Goal: Information Seeking & Learning: Learn about a topic

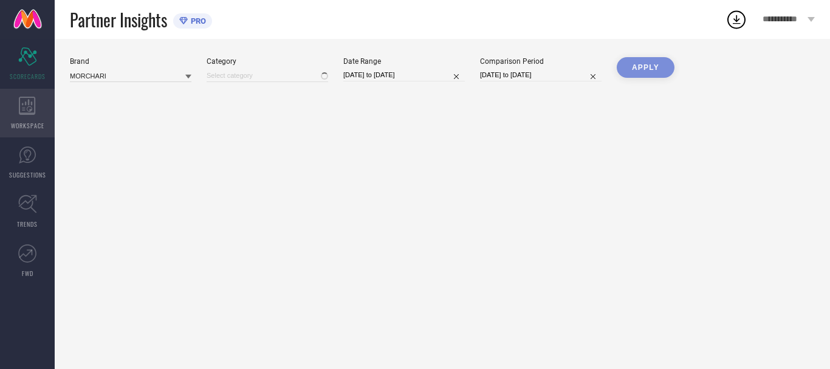
type input "All"
click at [34, 119] on div "WORKSPACE" at bounding box center [27, 113] width 55 height 49
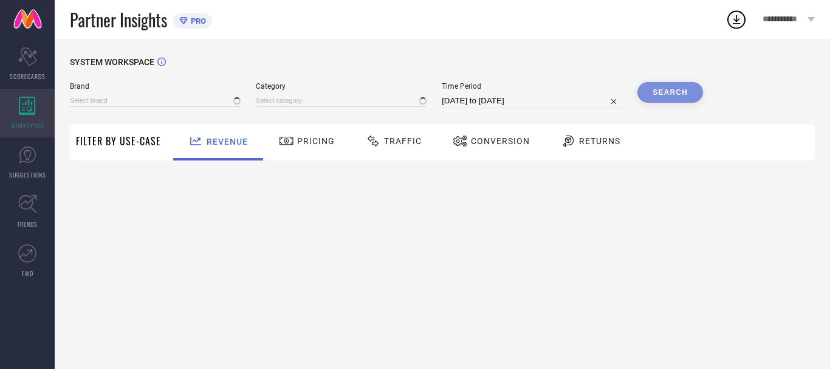
type input "MORCHARI"
type input "All"
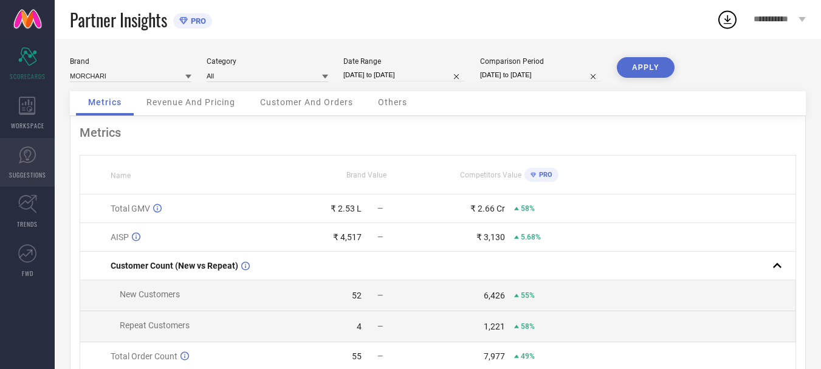
click at [24, 170] on span "SUGGESTIONS" at bounding box center [27, 174] width 37 height 9
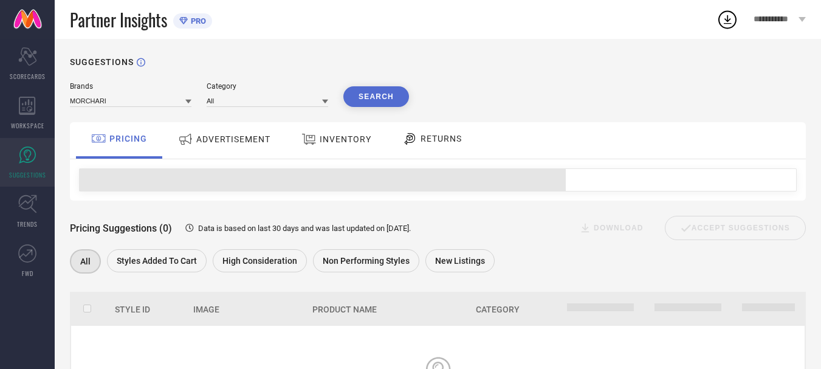
click at [249, 145] on div "ADVERTISEMENT" at bounding box center [224, 139] width 98 height 22
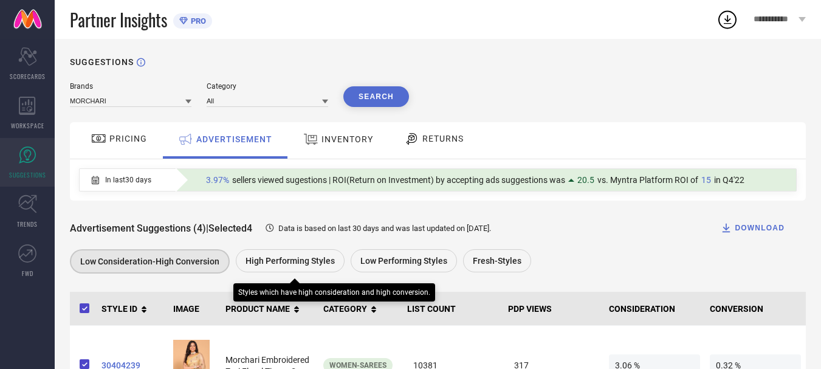
click at [284, 256] on div "High Performing Styles" at bounding box center [290, 260] width 109 height 23
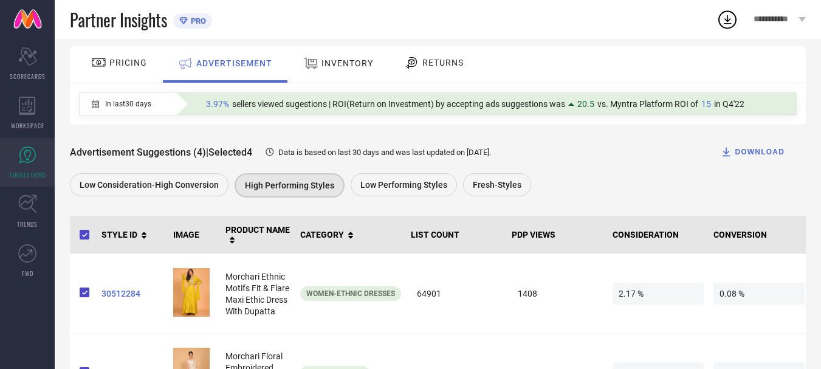
scroll to position [58, 0]
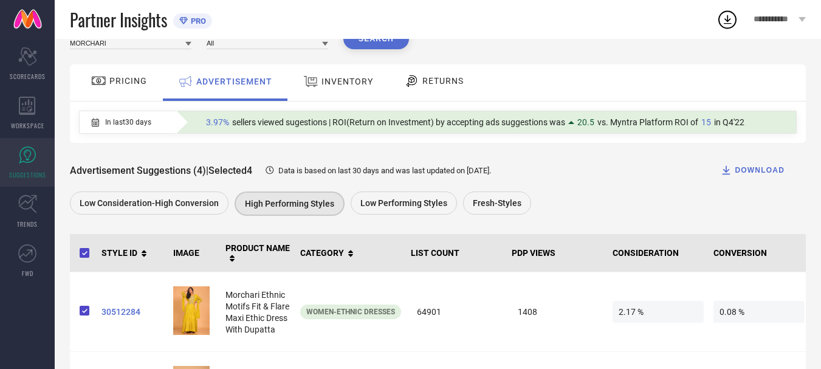
click at [139, 73] on div "PRICING" at bounding box center [119, 80] width 62 height 21
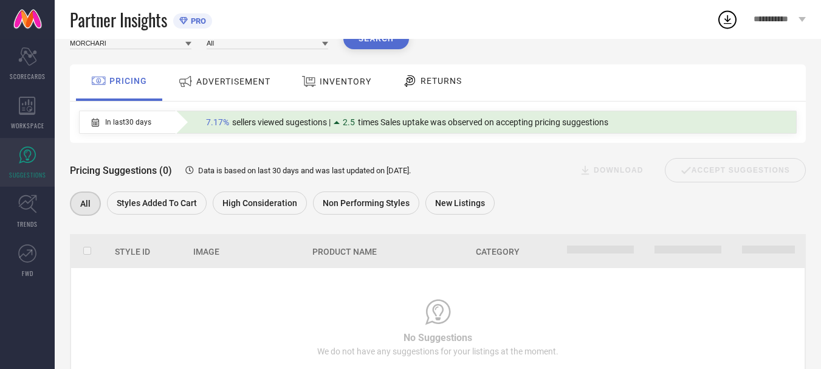
click at [249, 91] on div "ADVERTISEMENT" at bounding box center [224, 81] width 98 height 22
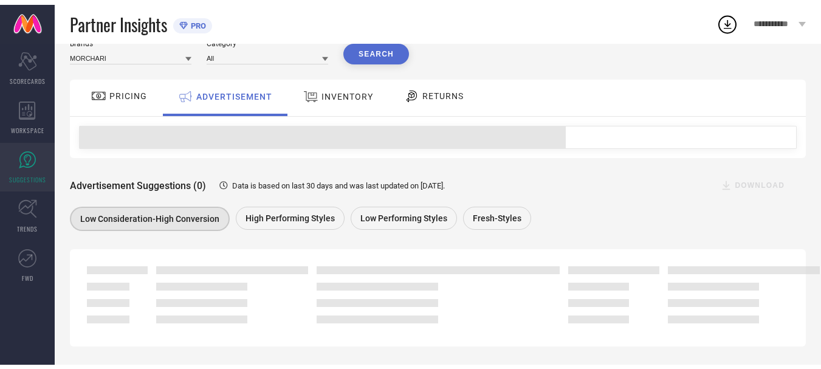
scroll to position [0, 0]
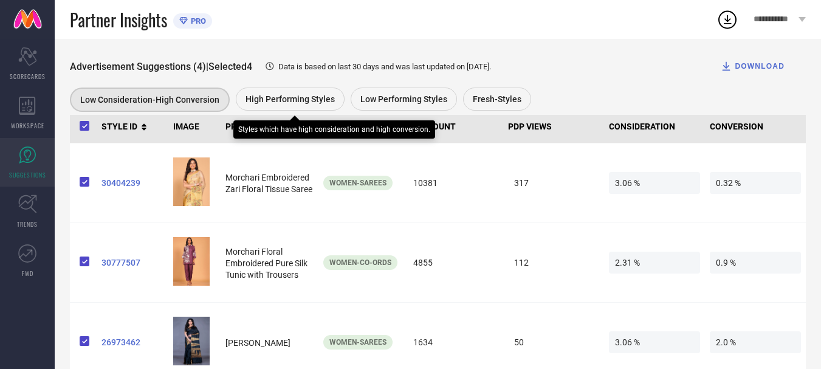
click at [287, 92] on div "High Performing Styles" at bounding box center [290, 98] width 109 height 23
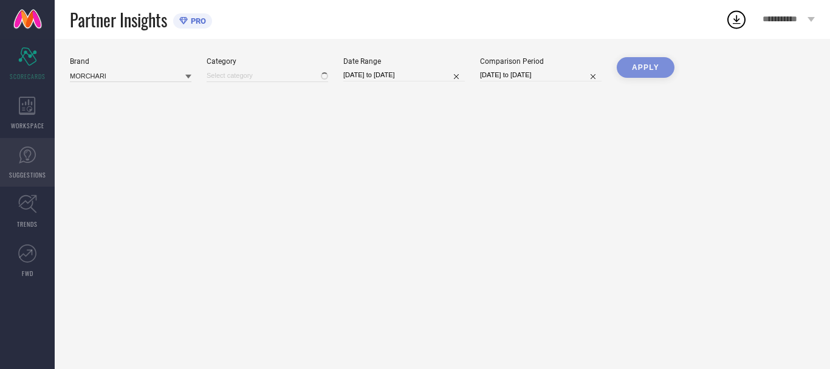
type input "All"
click at [39, 166] on link "SUGGESTIONS" at bounding box center [27, 162] width 55 height 49
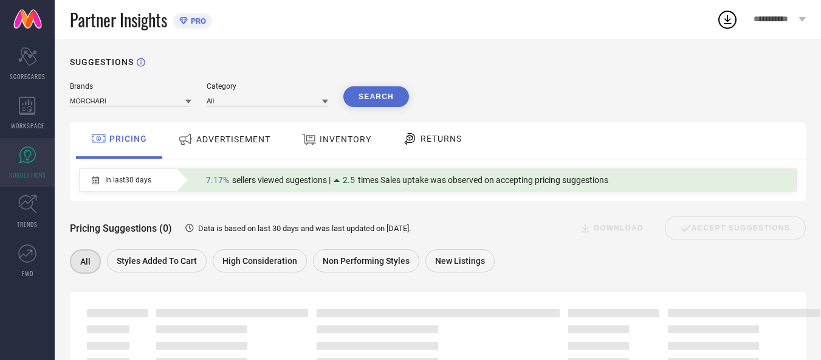
click at [440, 145] on div "RETURNS" at bounding box center [432, 138] width 66 height 21
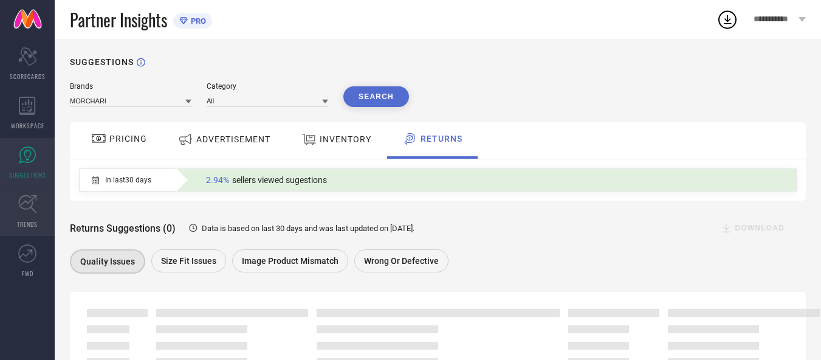
click at [4, 198] on link "TRENDS" at bounding box center [27, 211] width 55 height 49
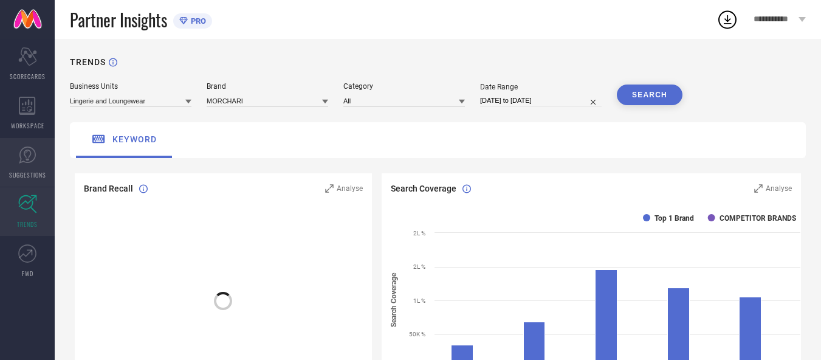
click at [32, 159] on icon at bounding box center [27, 155] width 18 height 18
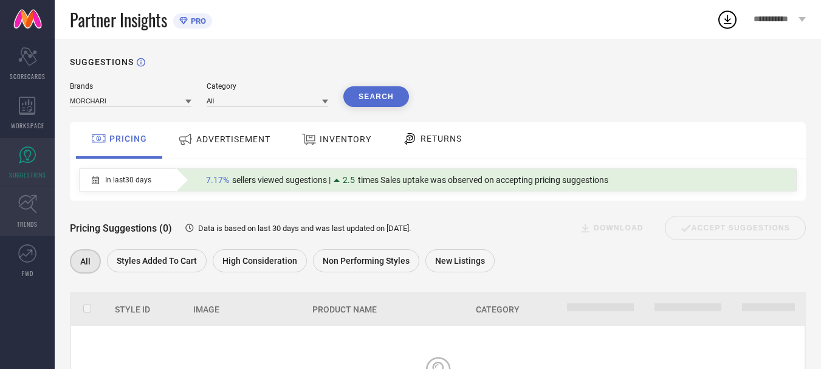
click at [22, 196] on icon at bounding box center [27, 203] width 19 height 19
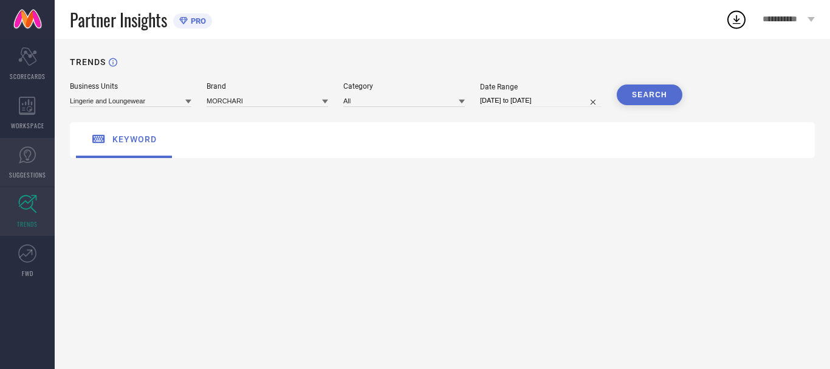
click at [27, 177] on span "SUGGESTIONS" at bounding box center [27, 174] width 37 height 9
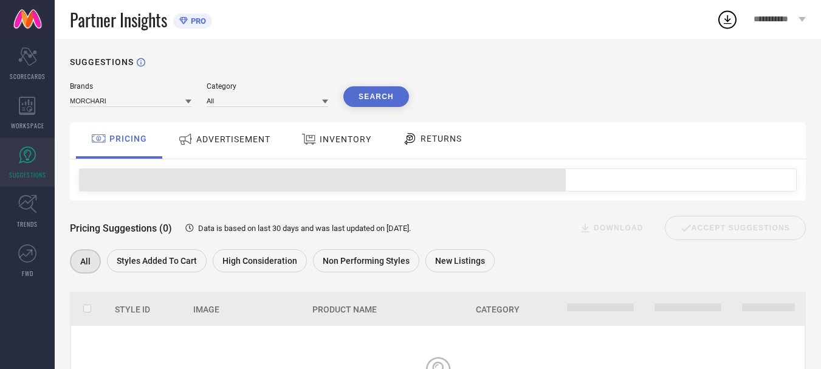
click at [259, 142] on span "ADVERTISEMENT" at bounding box center [233, 139] width 74 height 10
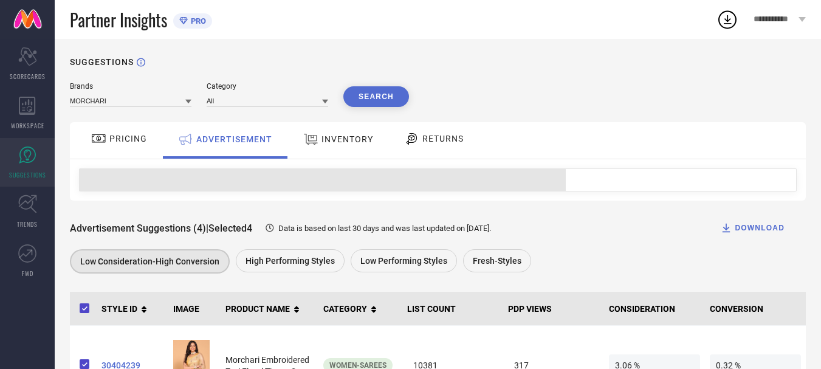
click at [333, 133] on div "INVENTORY" at bounding box center [338, 139] width 76 height 22
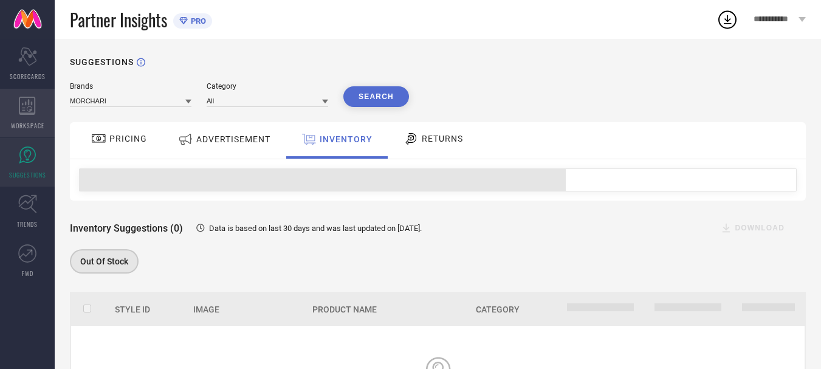
click at [20, 95] on div "WORKSPACE" at bounding box center [27, 113] width 55 height 49
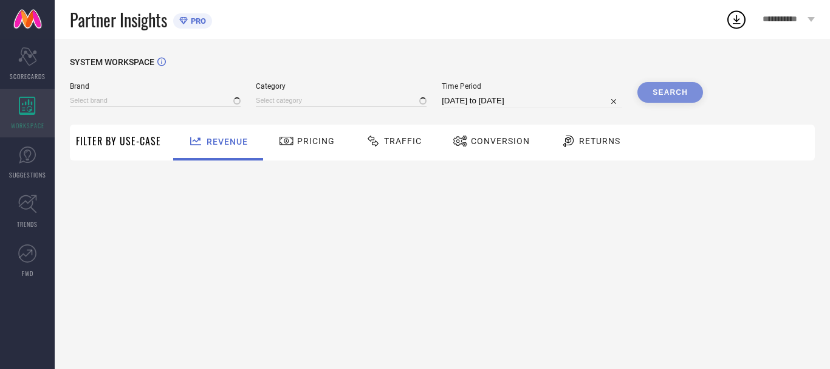
type input "MORCHARI"
type input "All"
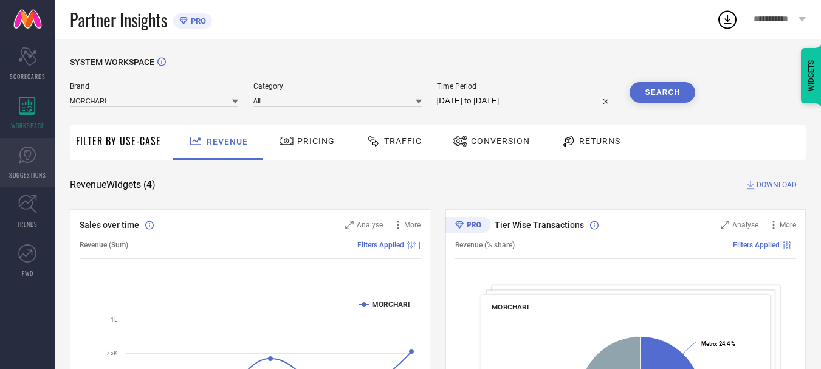
click at [33, 171] on span "SUGGESTIONS" at bounding box center [27, 174] width 37 height 9
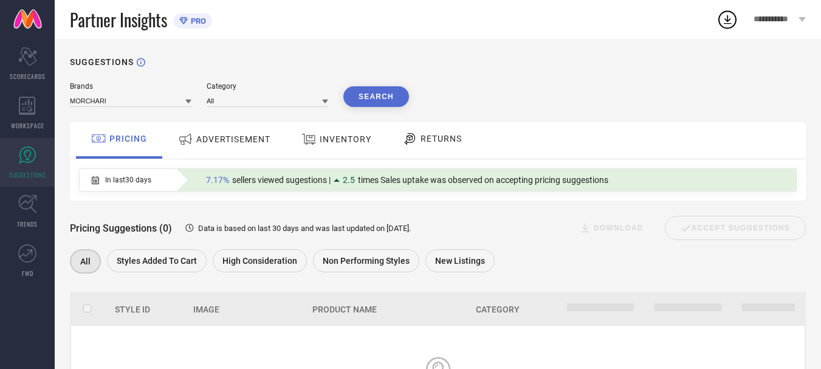
click at [237, 145] on div "ADVERTISEMENT" at bounding box center [224, 139] width 98 height 22
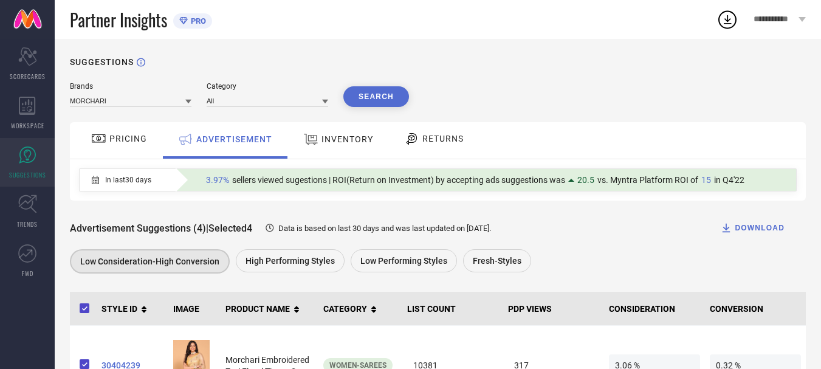
click at [346, 135] on span "INVENTORY" at bounding box center [347, 139] width 52 height 10
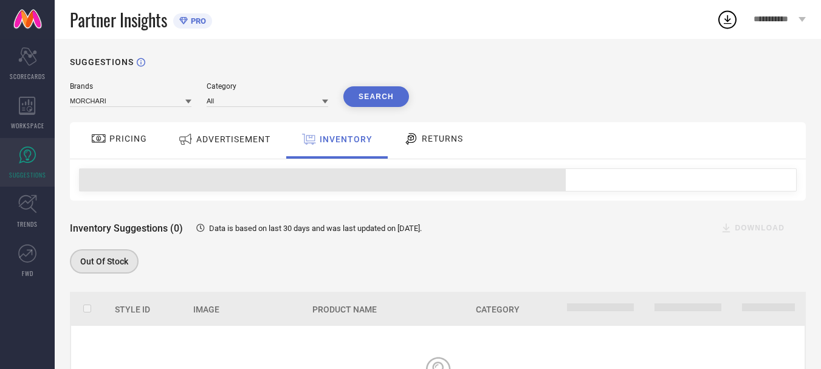
click at [408, 136] on icon at bounding box center [411, 139] width 11 height 12
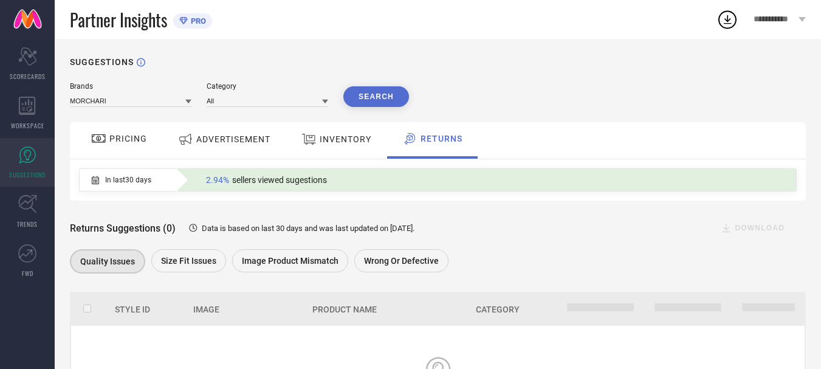
click at [125, 131] on div "PRICING" at bounding box center [119, 138] width 62 height 21
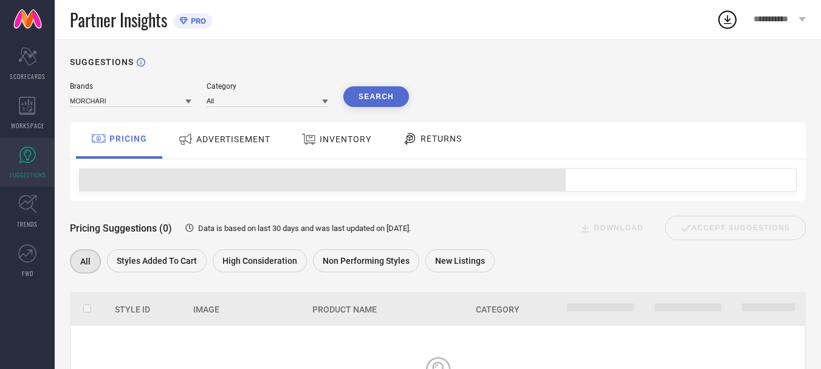
click at [253, 137] on span "ADVERTISEMENT" at bounding box center [233, 139] width 74 height 10
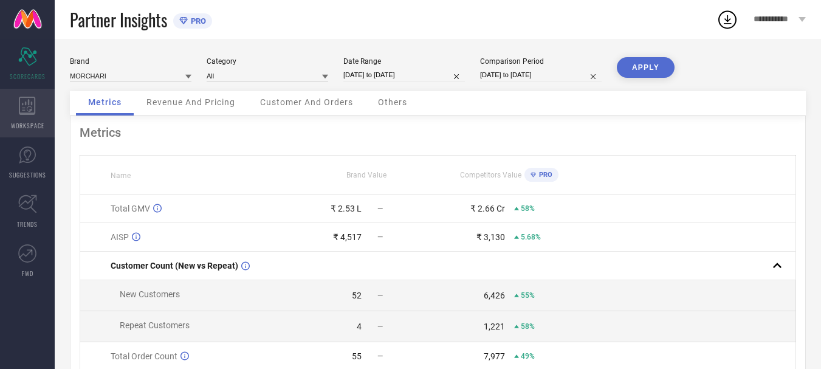
click at [39, 123] on span "WORKSPACE" at bounding box center [27, 125] width 33 height 9
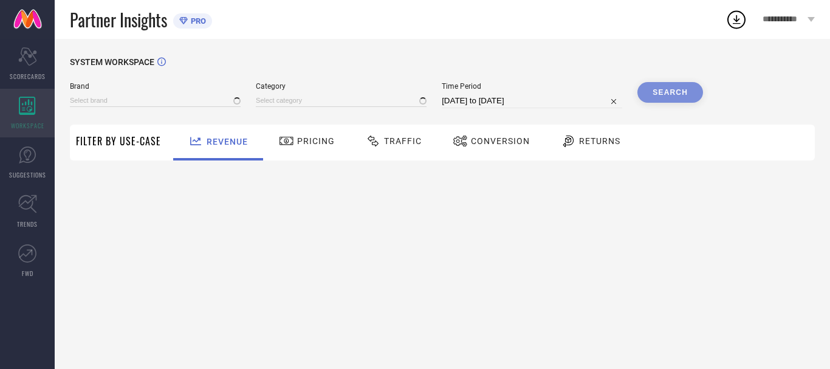
type input "MORCHARI"
type input "All"
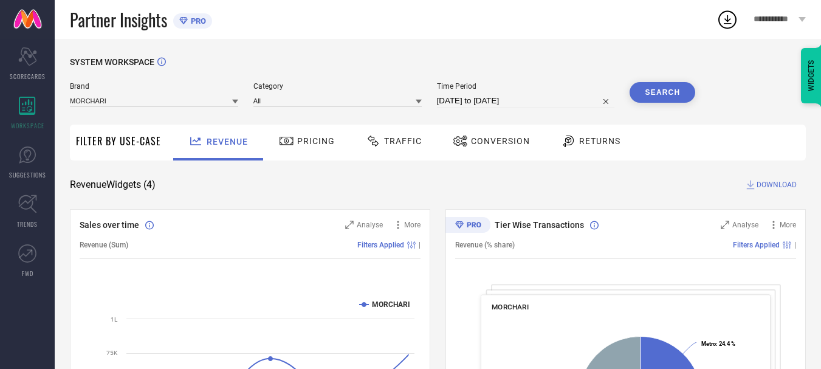
click at [331, 149] on div "Pricing" at bounding box center [307, 141] width 62 height 21
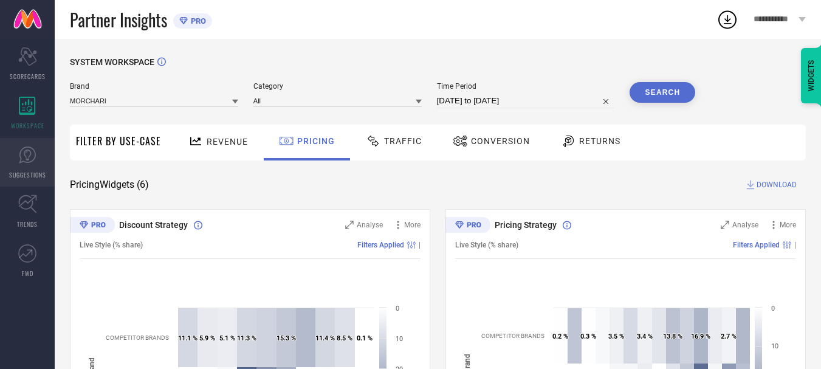
click at [27, 174] on span "SUGGESTIONS" at bounding box center [27, 174] width 37 height 9
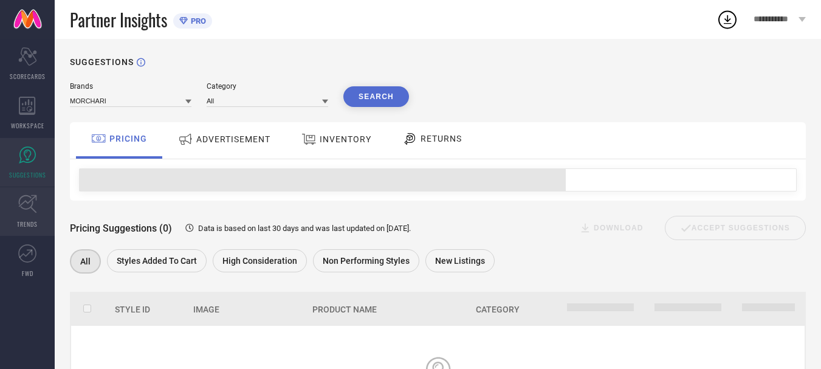
click at [40, 198] on link "TRENDS" at bounding box center [27, 211] width 55 height 49
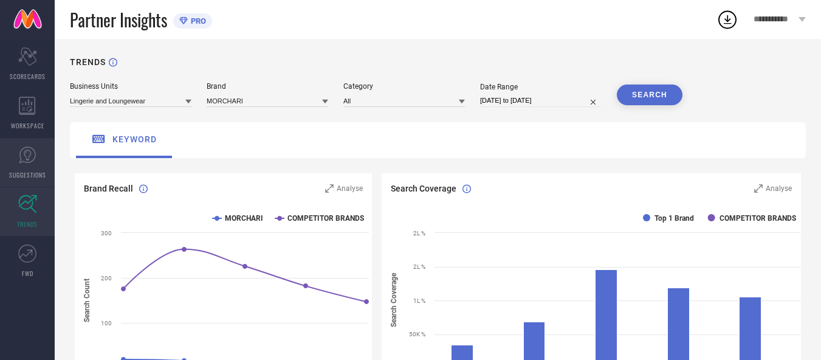
click at [21, 169] on link "SUGGESTIONS" at bounding box center [27, 162] width 55 height 49
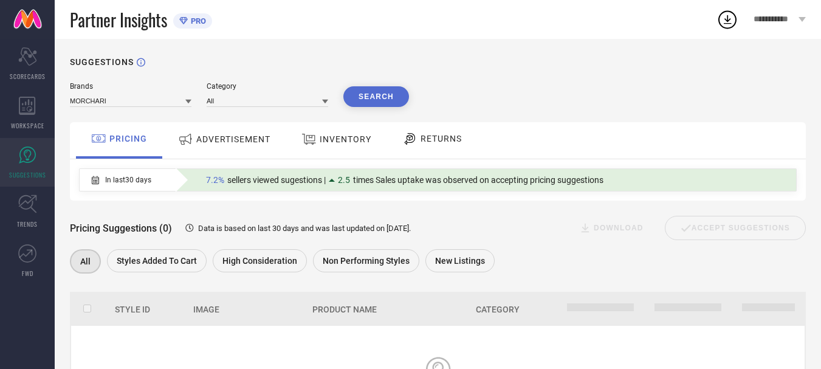
click at [212, 142] on span "ADVERTISEMENT" at bounding box center [233, 139] width 74 height 10
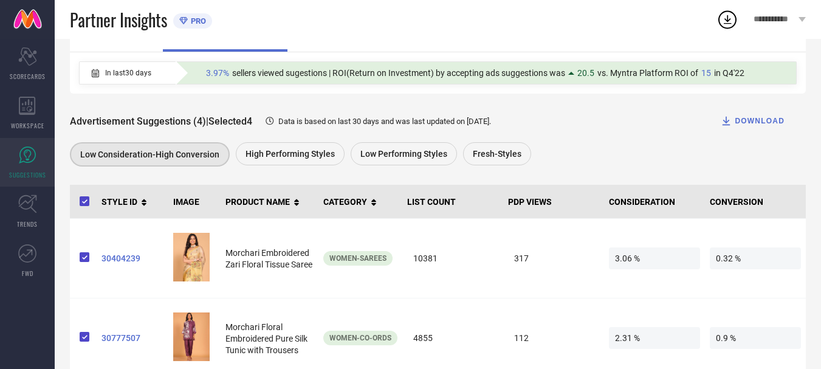
scroll to position [122, 0]
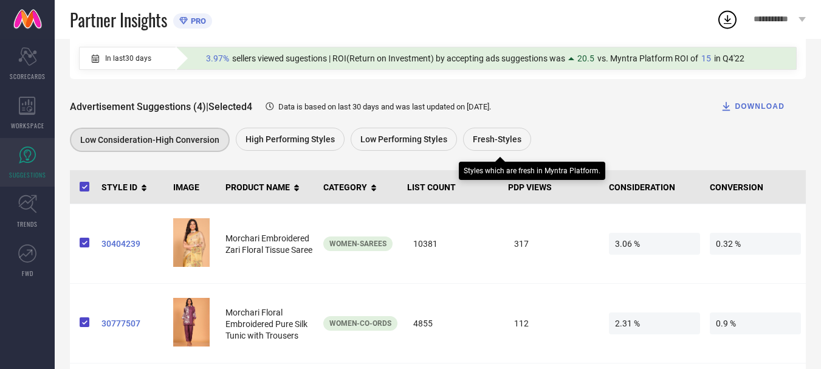
click at [503, 139] on span "Fresh-Styles" at bounding box center [497, 139] width 49 height 10
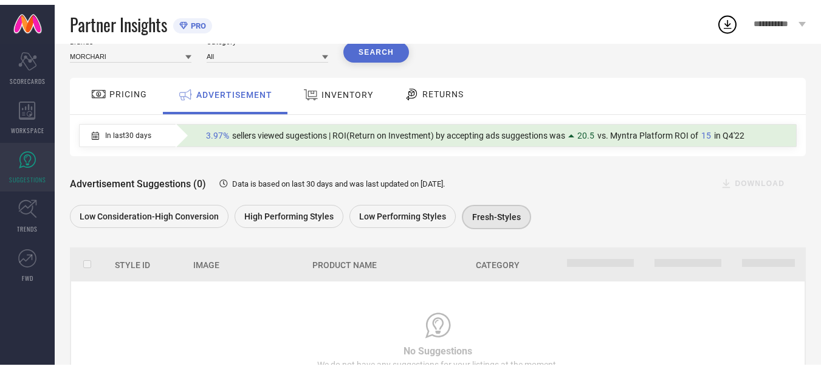
scroll to position [109, 0]
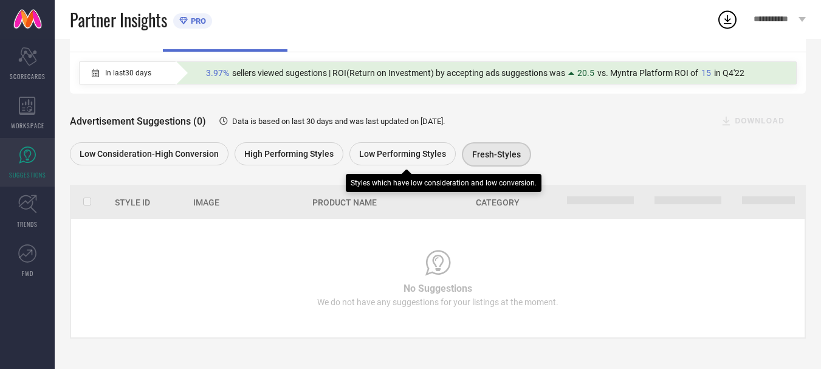
click at [410, 149] on span "Low Performing Styles" at bounding box center [402, 154] width 87 height 10
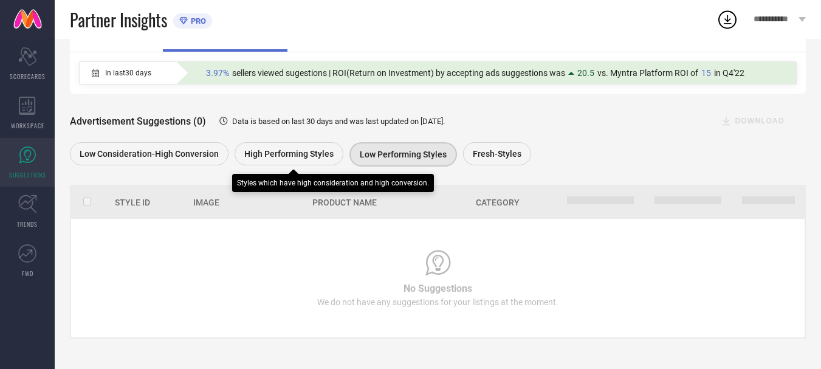
click at [287, 150] on span "High Performing Styles" at bounding box center [288, 154] width 89 height 10
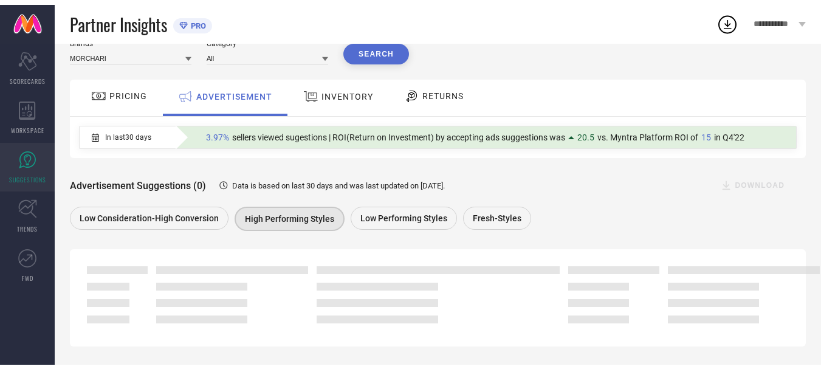
scroll to position [0, 0]
